Goal: Transaction & Acquisition: Purchase product/service

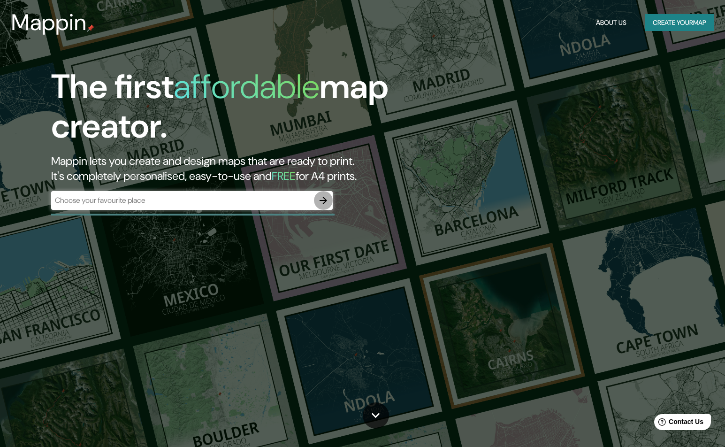
click at [327, 195] on icon "button" at bounding box center [323, 200] width 11 height 11
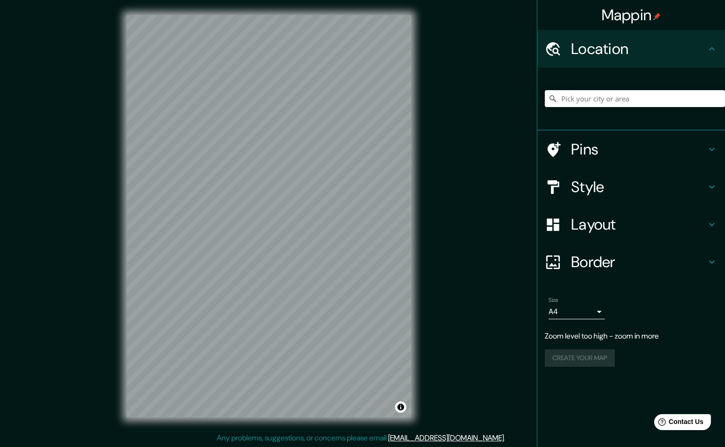
click at [721, 227] on div "Layout" at bounding box center [631, 224] width 188 height 38
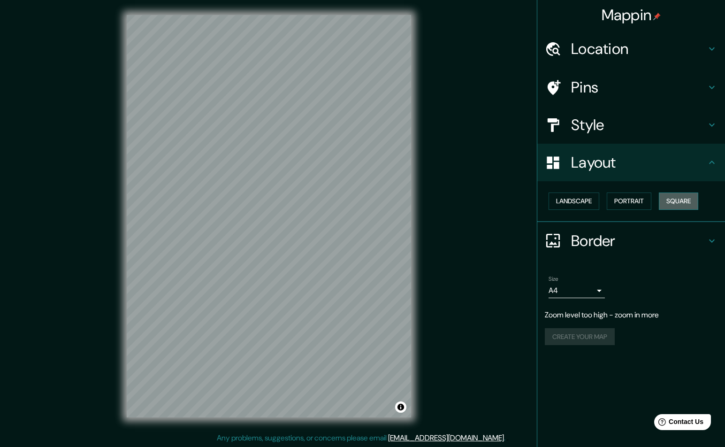
click at [670, 208] on button "Square" at bounding box center [678, 200] width 39 height 17
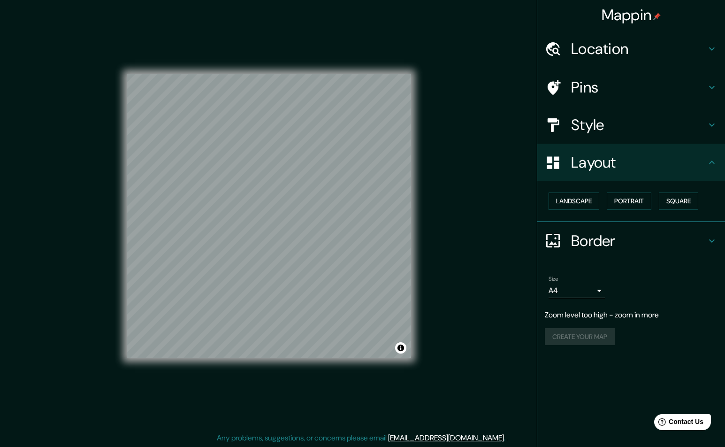
click at [621, 90] on h4 "Pins" at bounding box center [638, 87] width 135 height 19
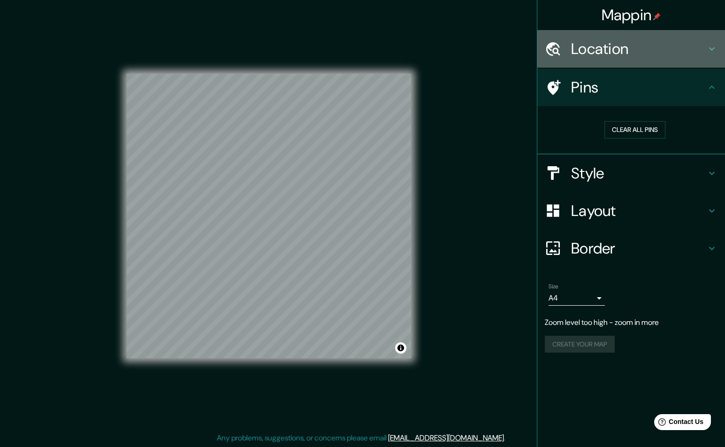
click at [632, 63] on div "Location" at bounding box center [631, 49] width 188 height 38
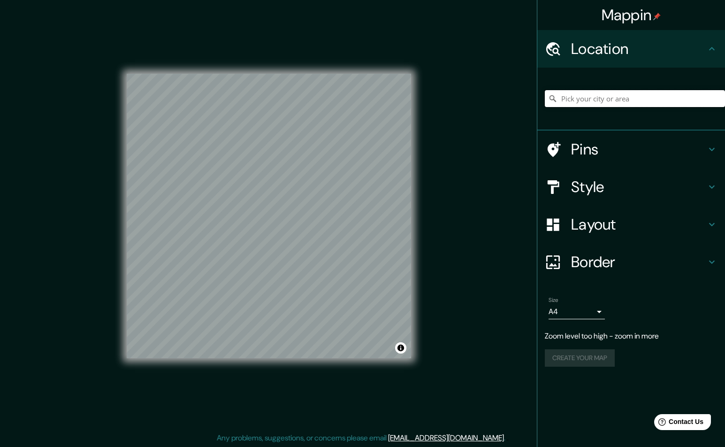
click at [622, 96] on input "Pick your city or area" at bounding box center [635, 98] width 180 height 17
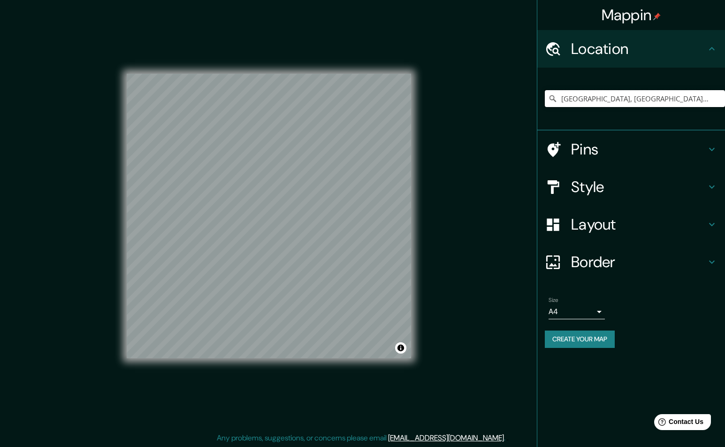
type input "[GEOGRAPHIC_DATA], [GEOGRAPHIC_DATA], [GEOGRAPHIC_DATA]"
click at [626, 187] on h4 "Style" at bounding box center [638, 186] width 135 height 19
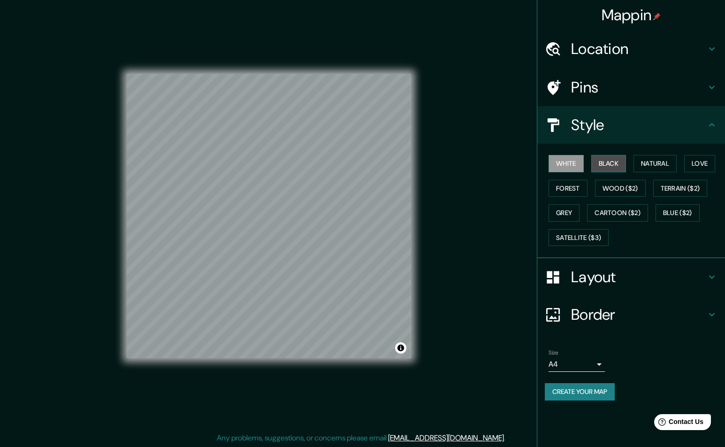
click at [610, 166] on button "Black" at bounding box center [608, 163] width 35 height 17
click at [649, 166] on button "Natural" at bounding box center [654, 163] width 43 height 17
click at [700, 167] on button "Love" at bounding box center [699, 163] width 31 height 17
click at [561, 185] on button "Forest" at bounding box center [567, 188] width 39 height 17
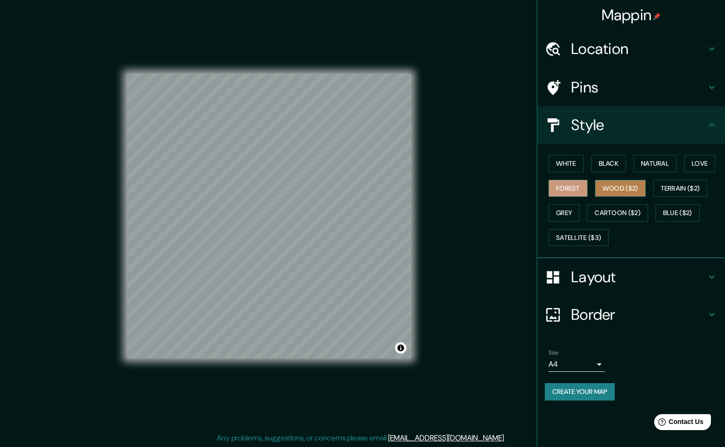
click at [620, 190] on button "Wood ($2)" at bounding box center [620, 188] width 51 height 17
click at [575, 190] on button "Forest" at bounding box center [567, 188] width 39 height 17
